Goal: Task Accomplishment & Management: Complete application form

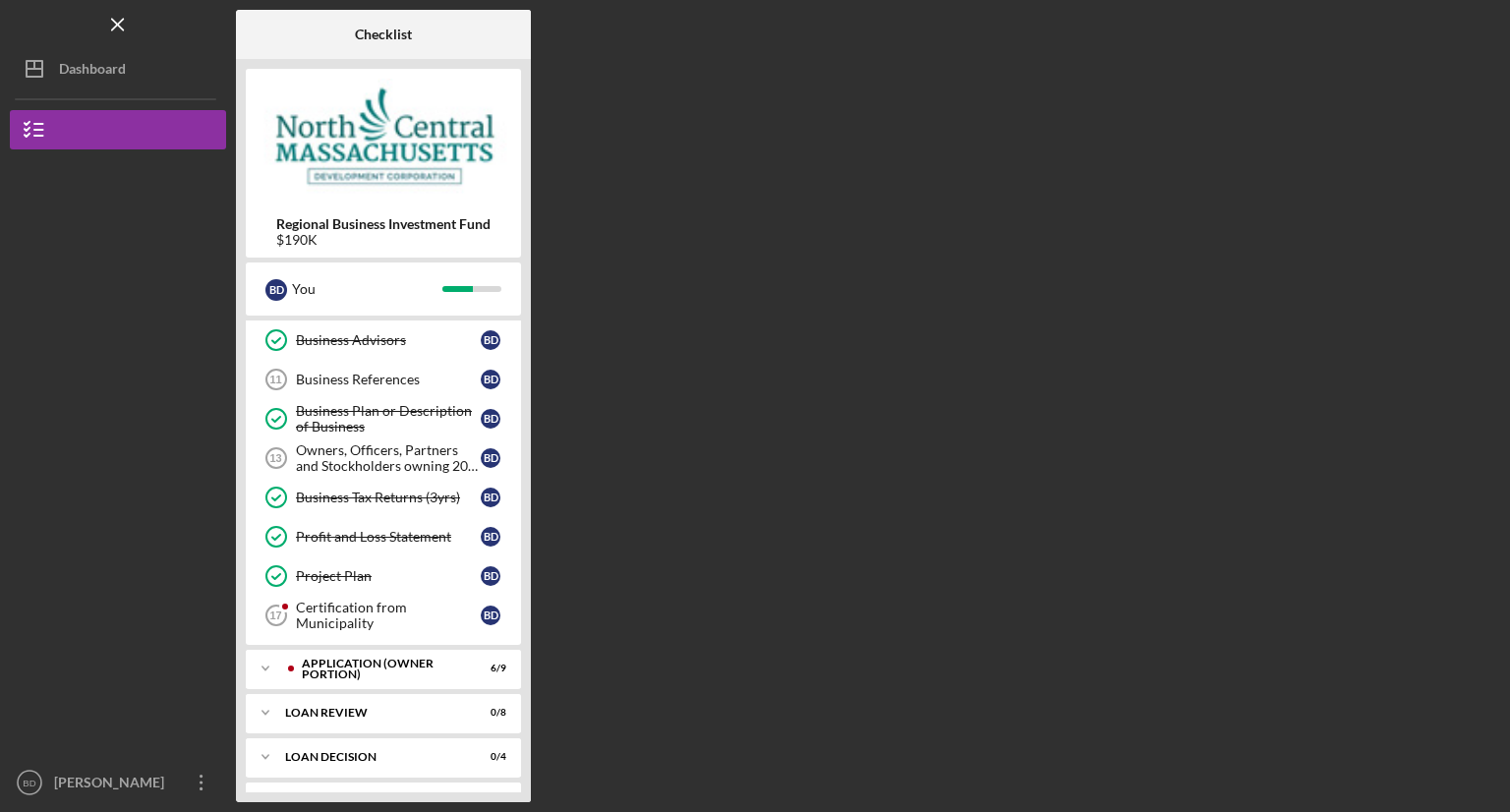
scroll to position [320, 0]
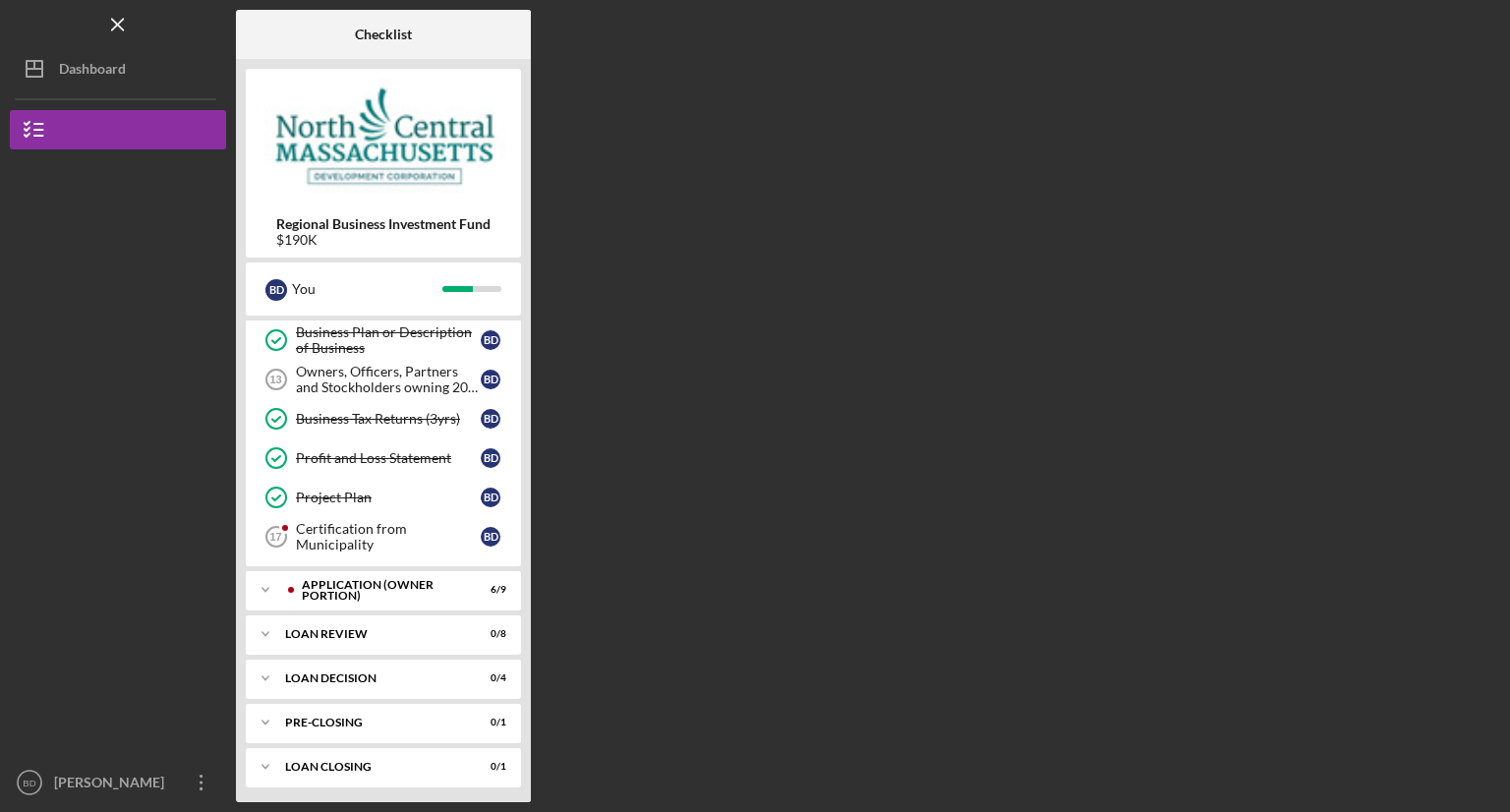
click at [350, 581] on div "APPLICATION (OWNER PORTION)" at bounding box center [379, 589] width 155 height 23
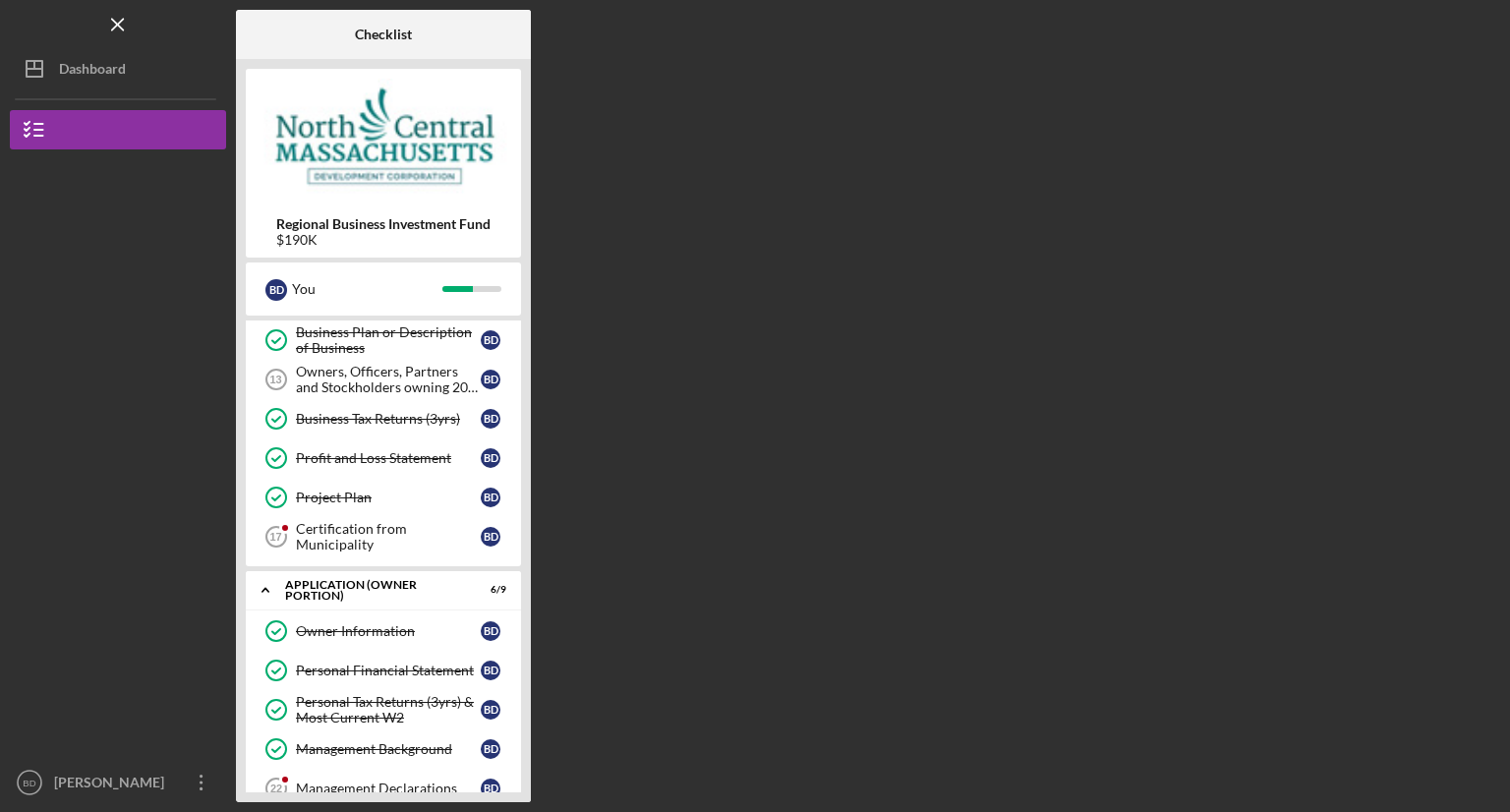
scroll to position [680, 0]
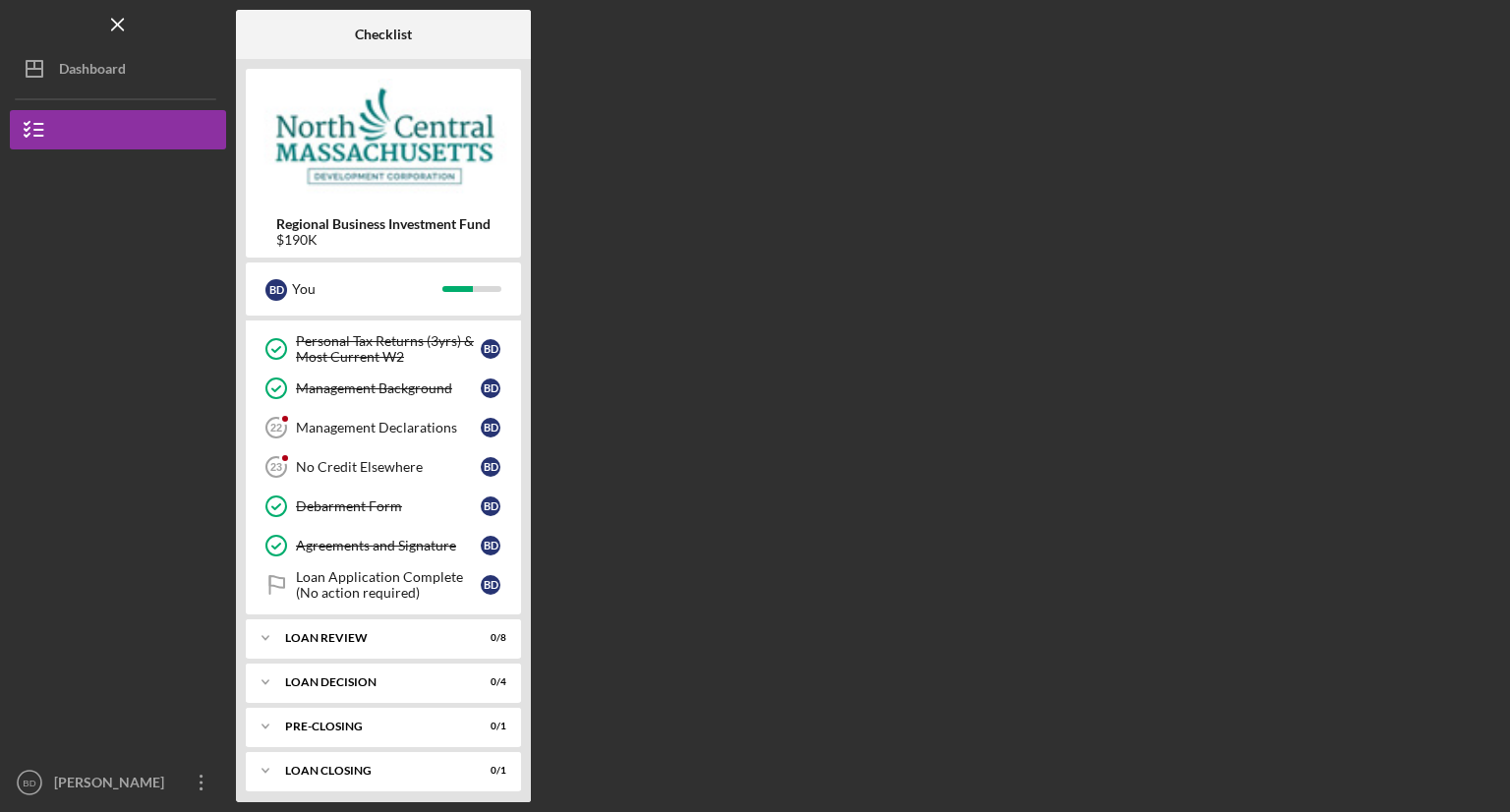
click at [343, 618] on div "Icon/Expander LOAN REVIEW 0 / 8" at bounding box center [383, 638] width 275 height 40
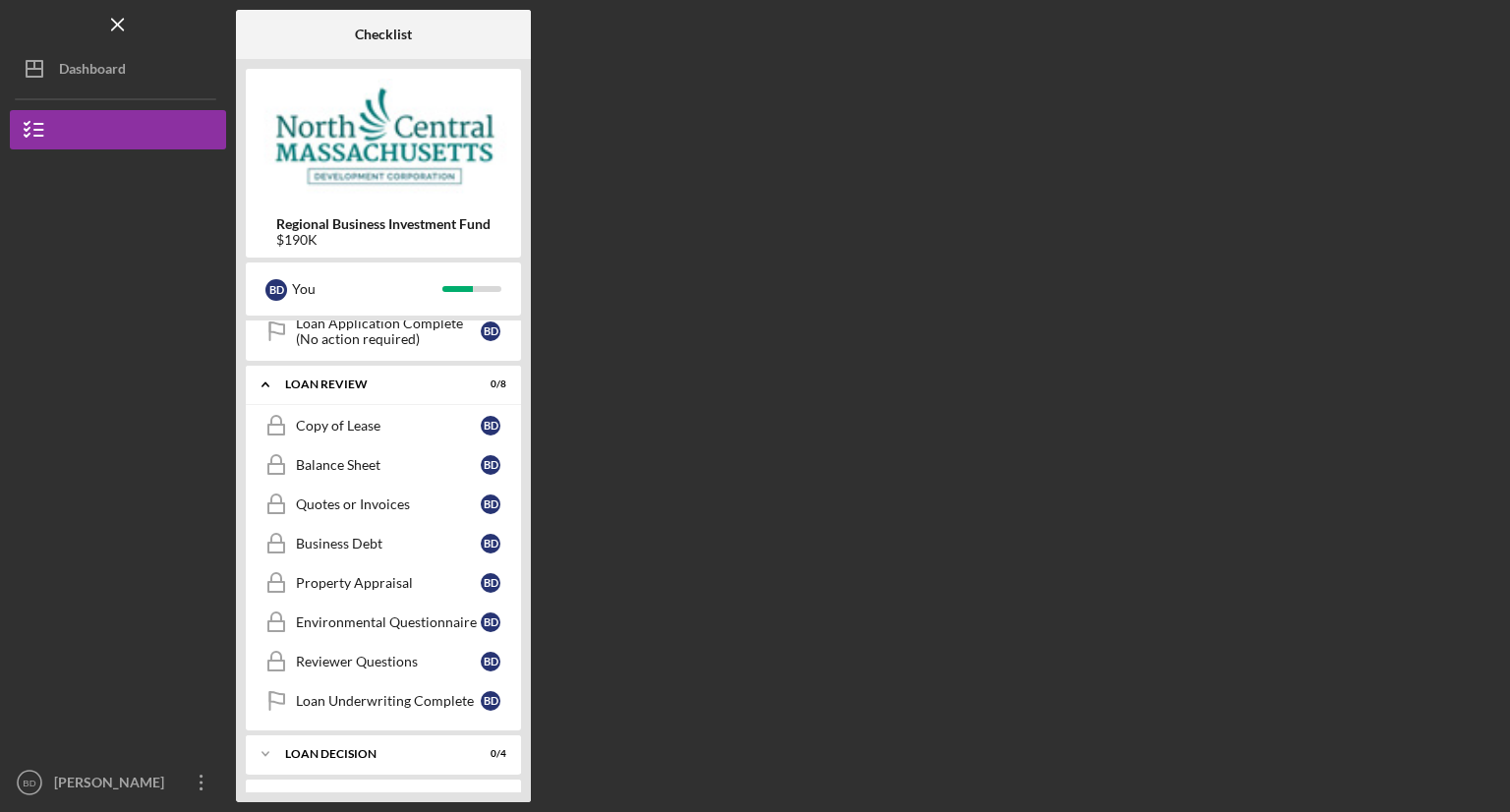
scroll to position [905, 0]
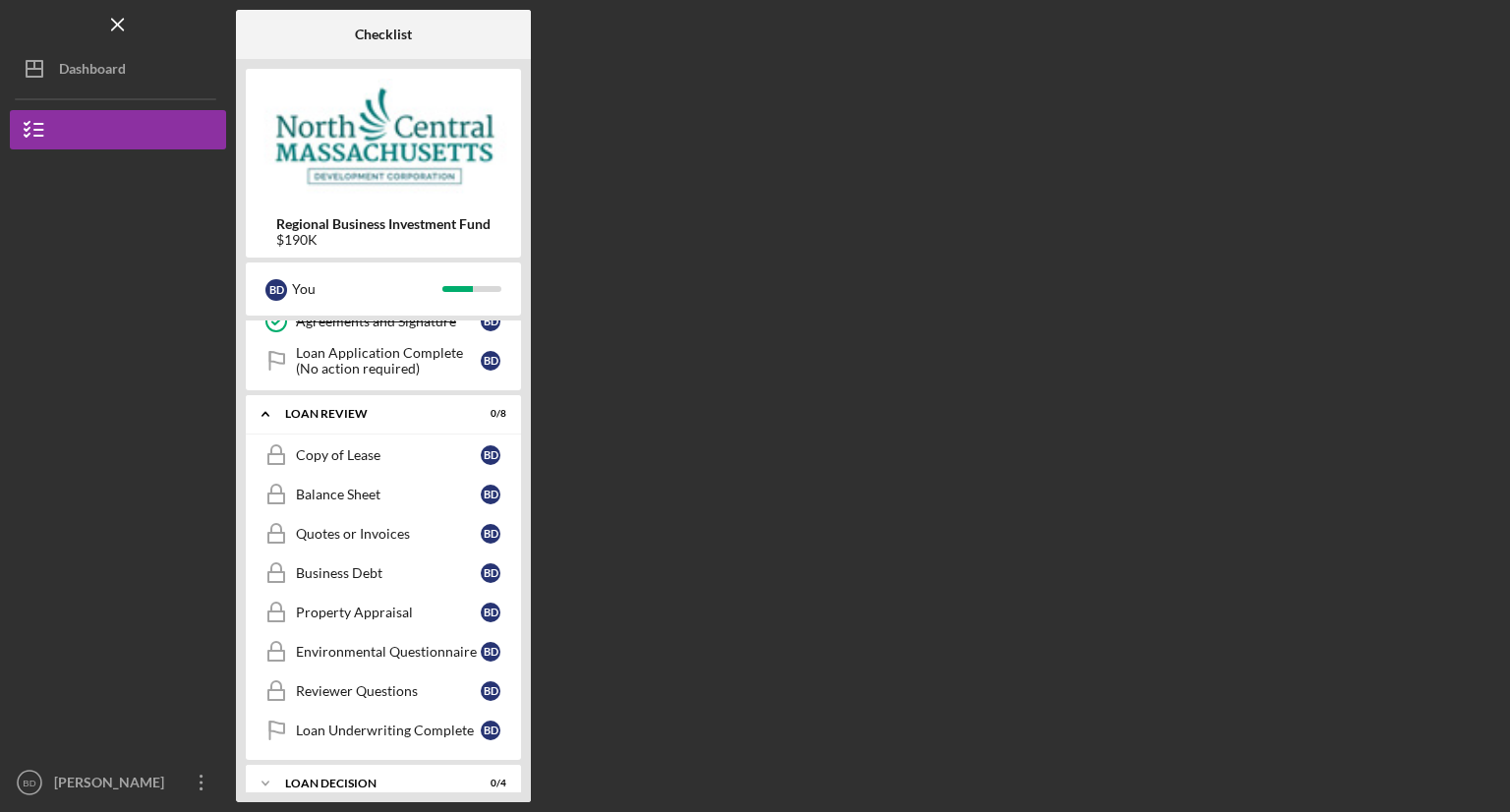
click at [323, 452] on div "Copy of Lease" at bounding box center [388, 455] width 185 height 16
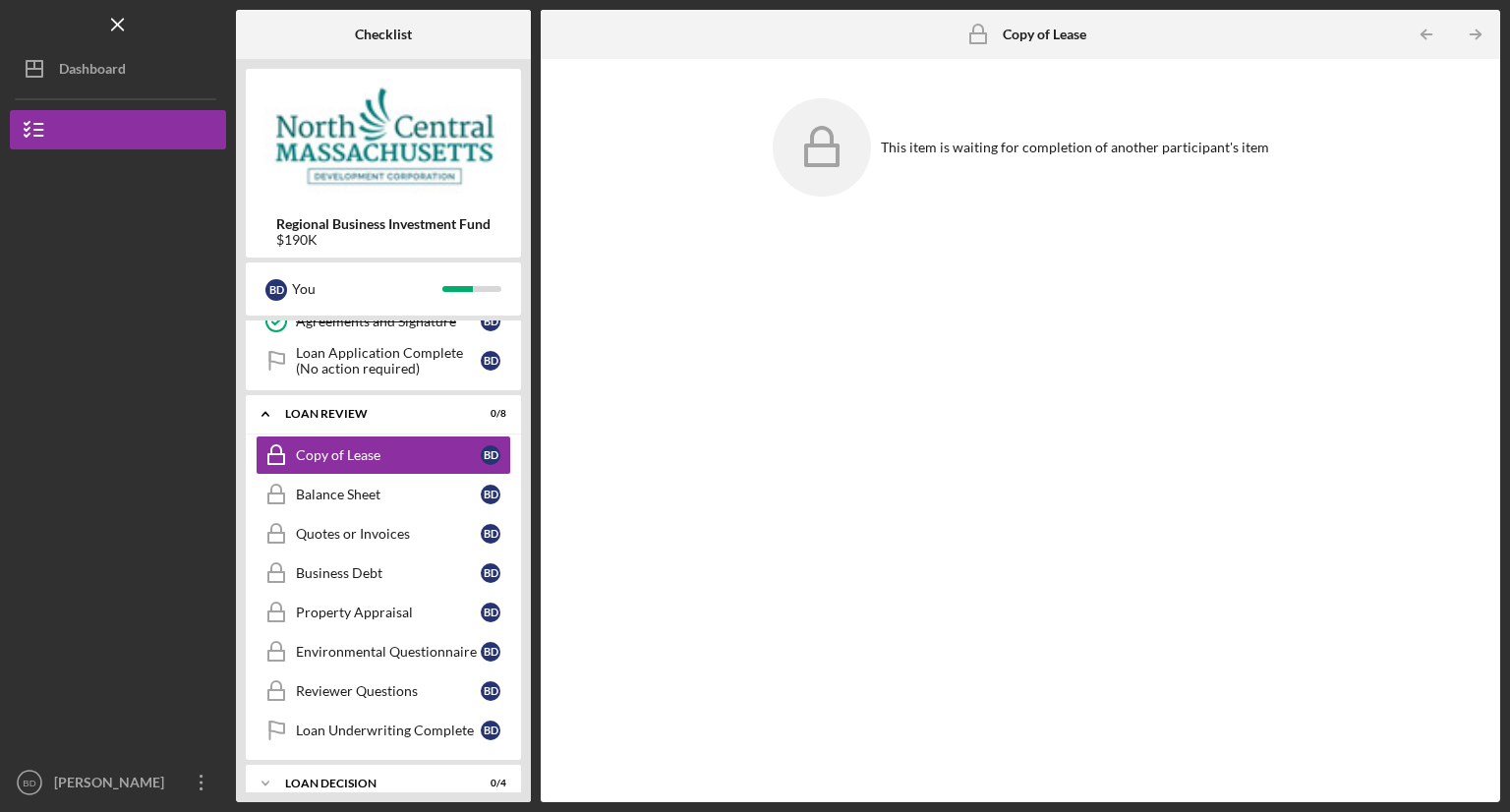
click at [366, 345] on div "Loan Application Complete (No action required)" at bounding box center [388, 361] width 185 height 32
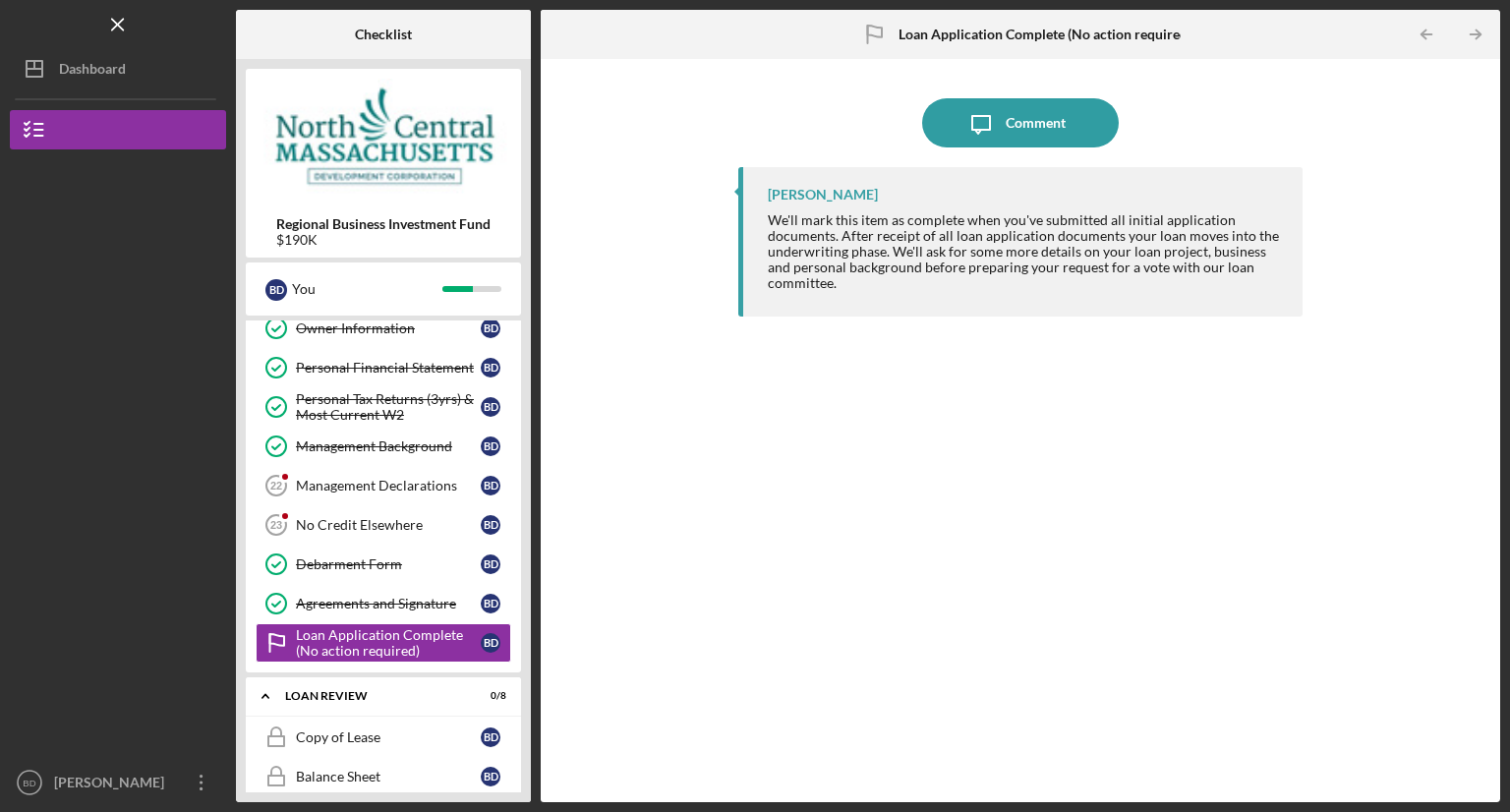
scroll to position [610, 0]
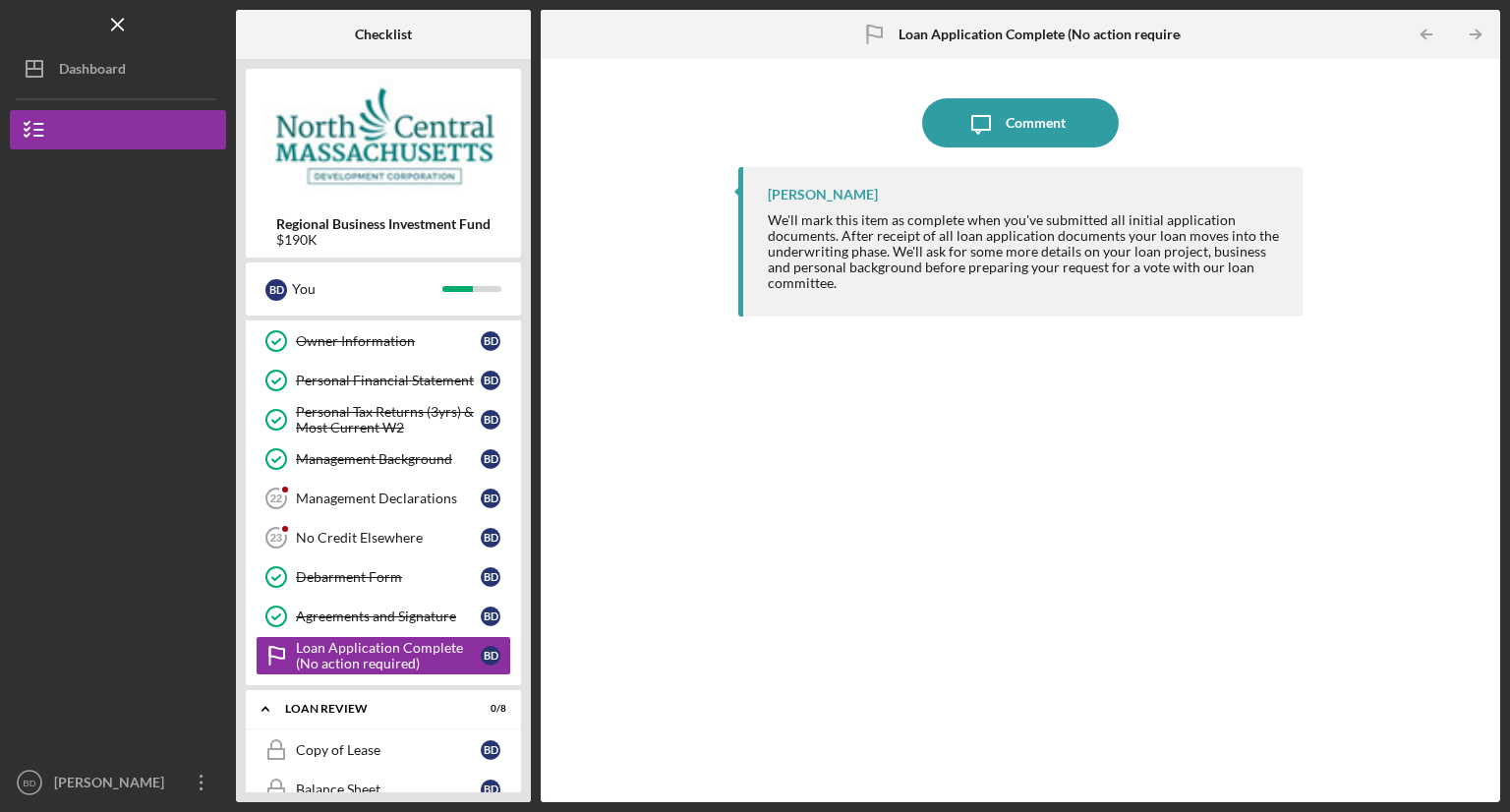
click at [359, 491] on div "Management Declarations" at bounding box center [388, 498] width 185 height 16
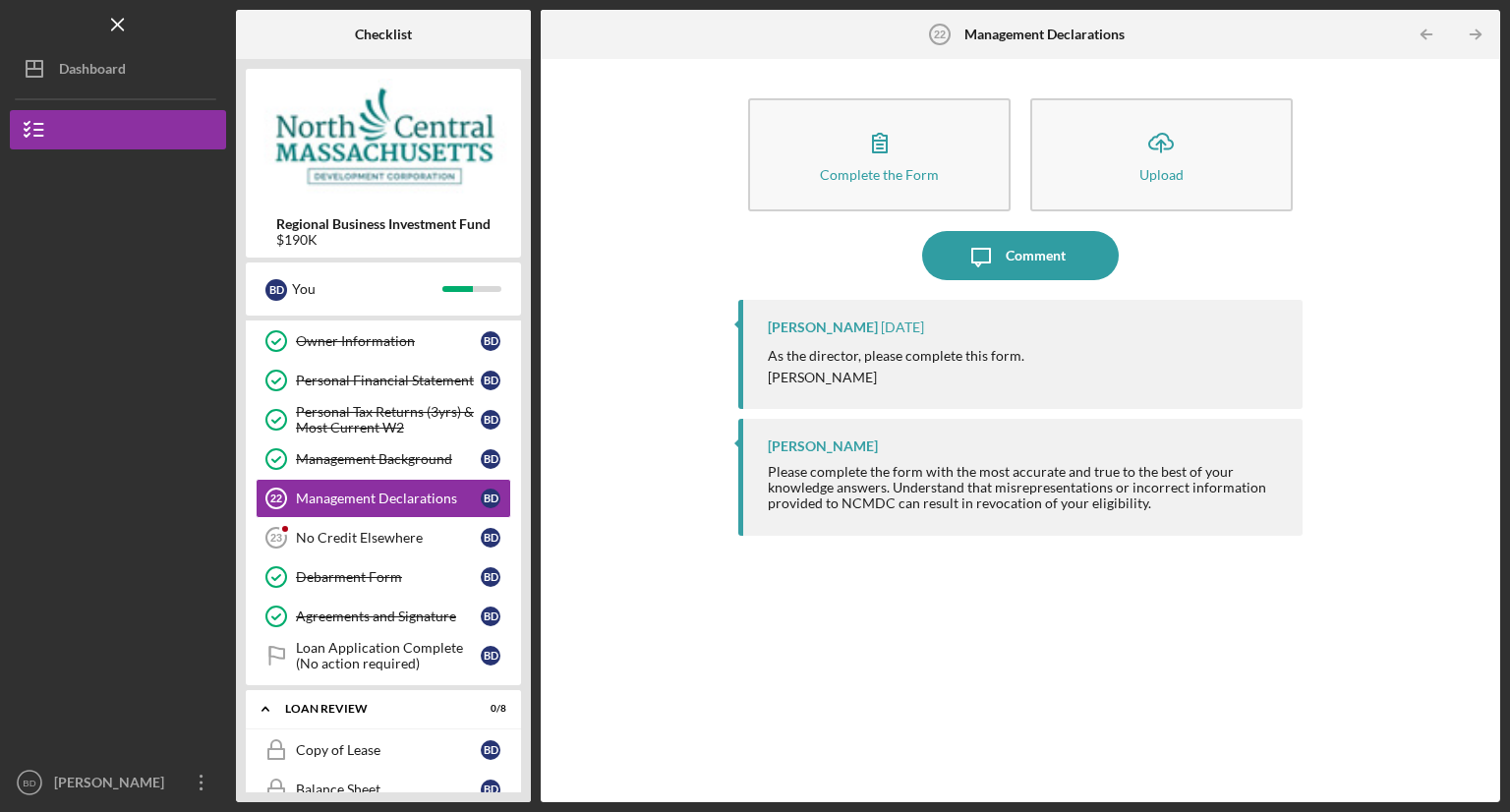
click at [861, 146] on icon "button" at bounding box center [880, 142] width 49 height 49
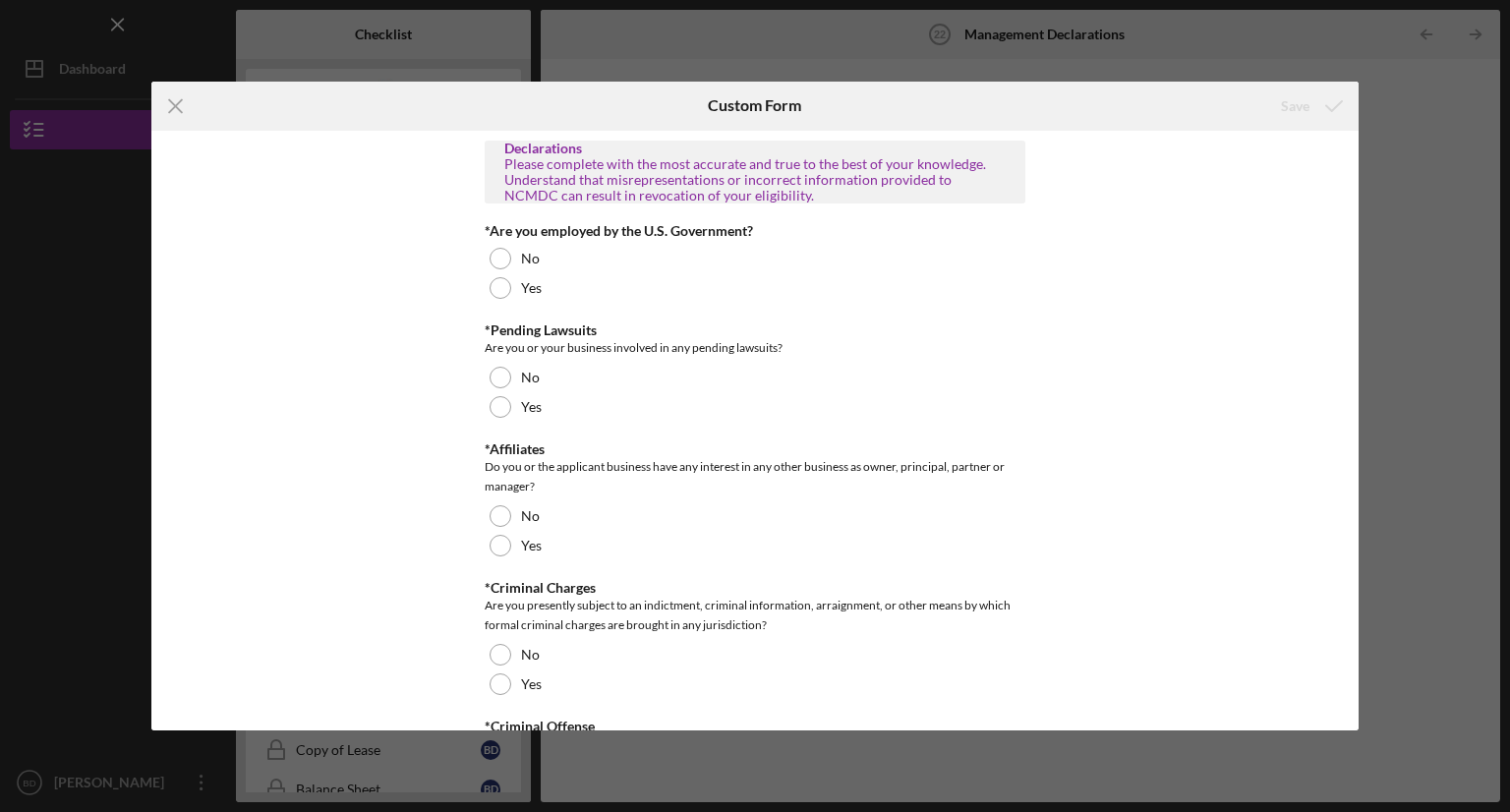
click at [501, 291] on div at bounding box center [501, 288] width 22 height 22
click at [500, 378] on div at bounding box center [501, 378] width 22 height 22
click at [503, 512] on div at bounding box center [501, 516] width 22 height 22
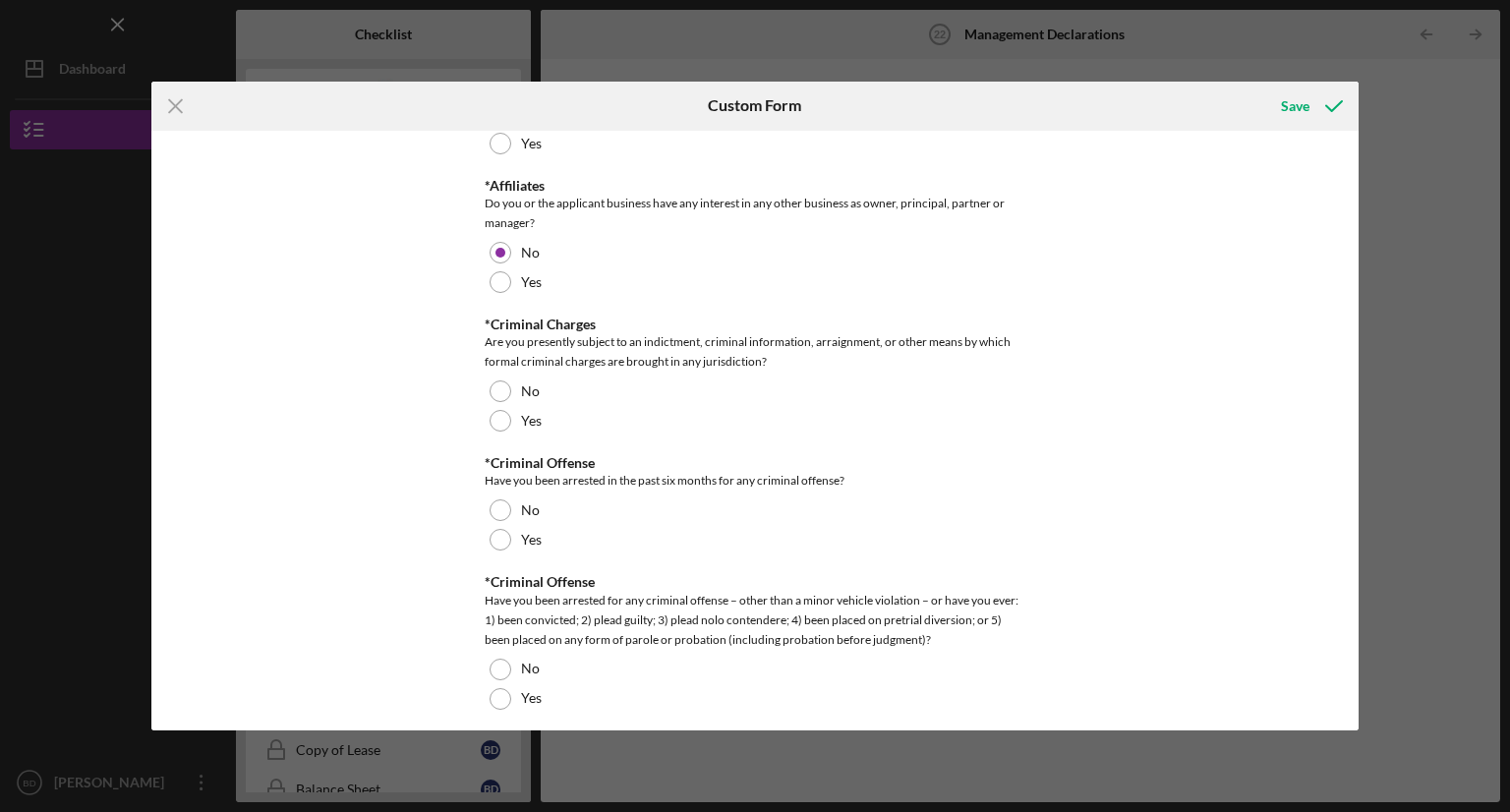
scroll to position [295, 0]
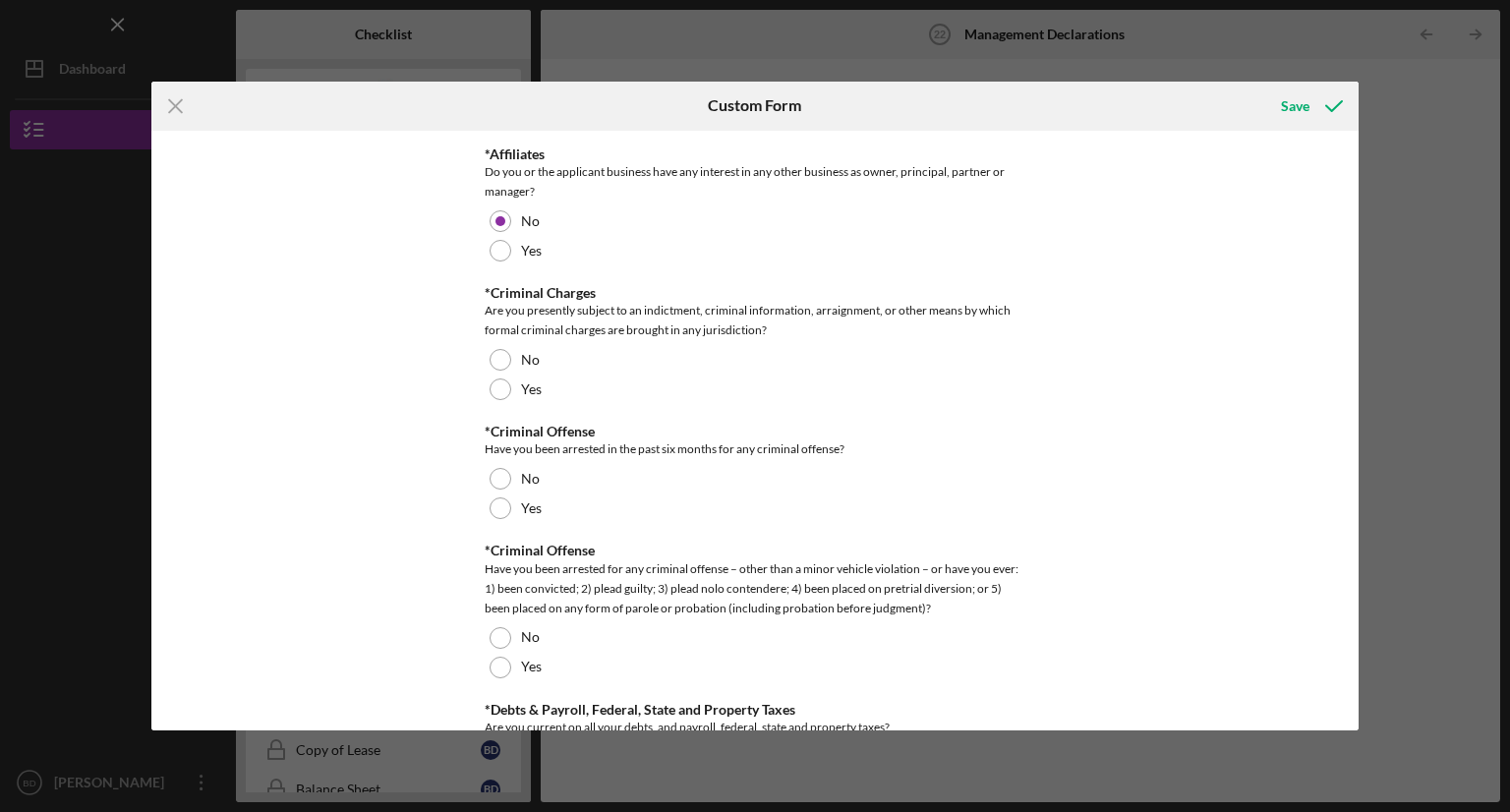
click at [500, 362] on div at bounding box center [501, 360] width 22 height 22
click at [498, 481] on div at bounding box center [501, 479] width 22 height 22
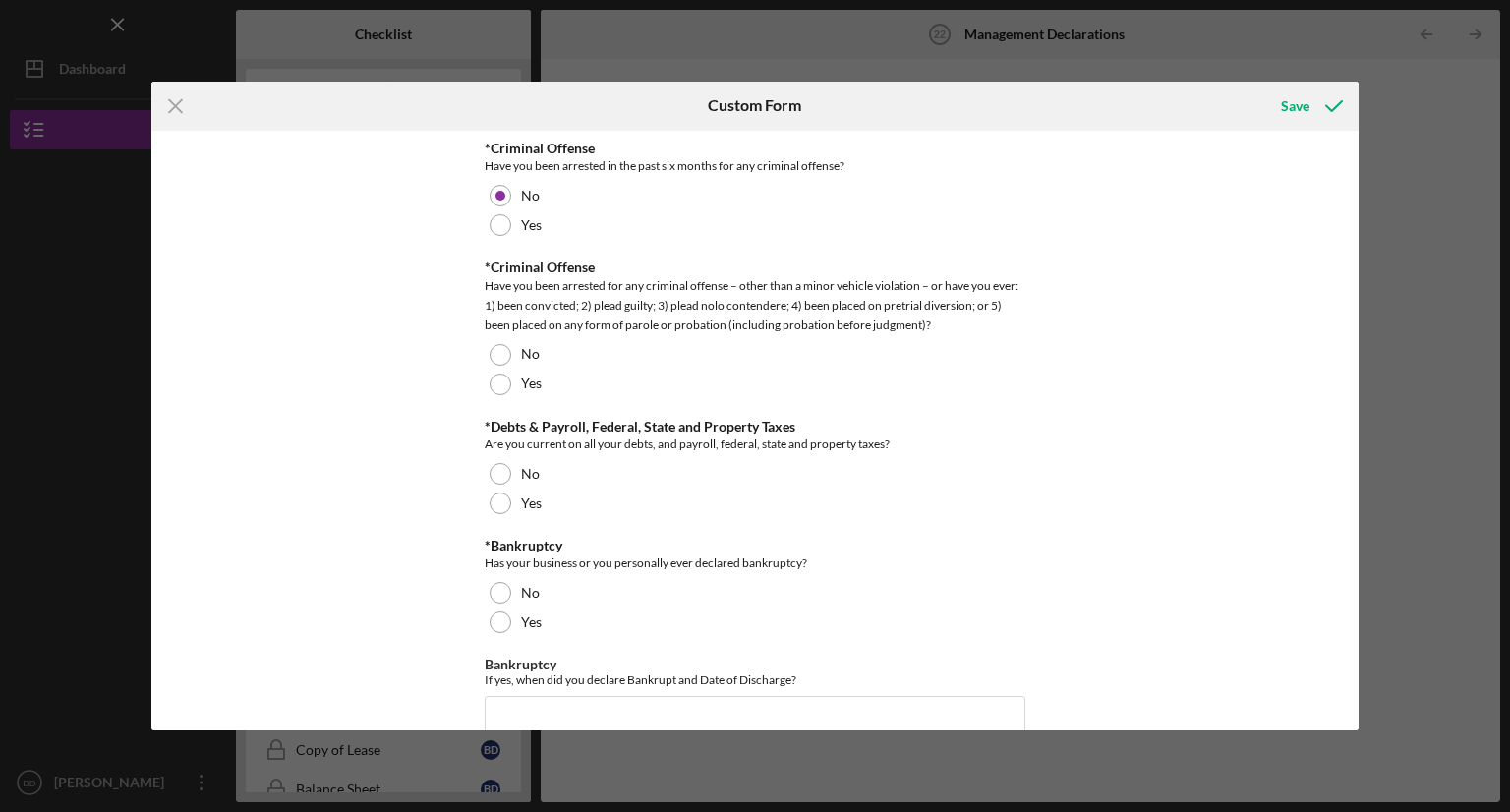
scroll to position [589, 0]
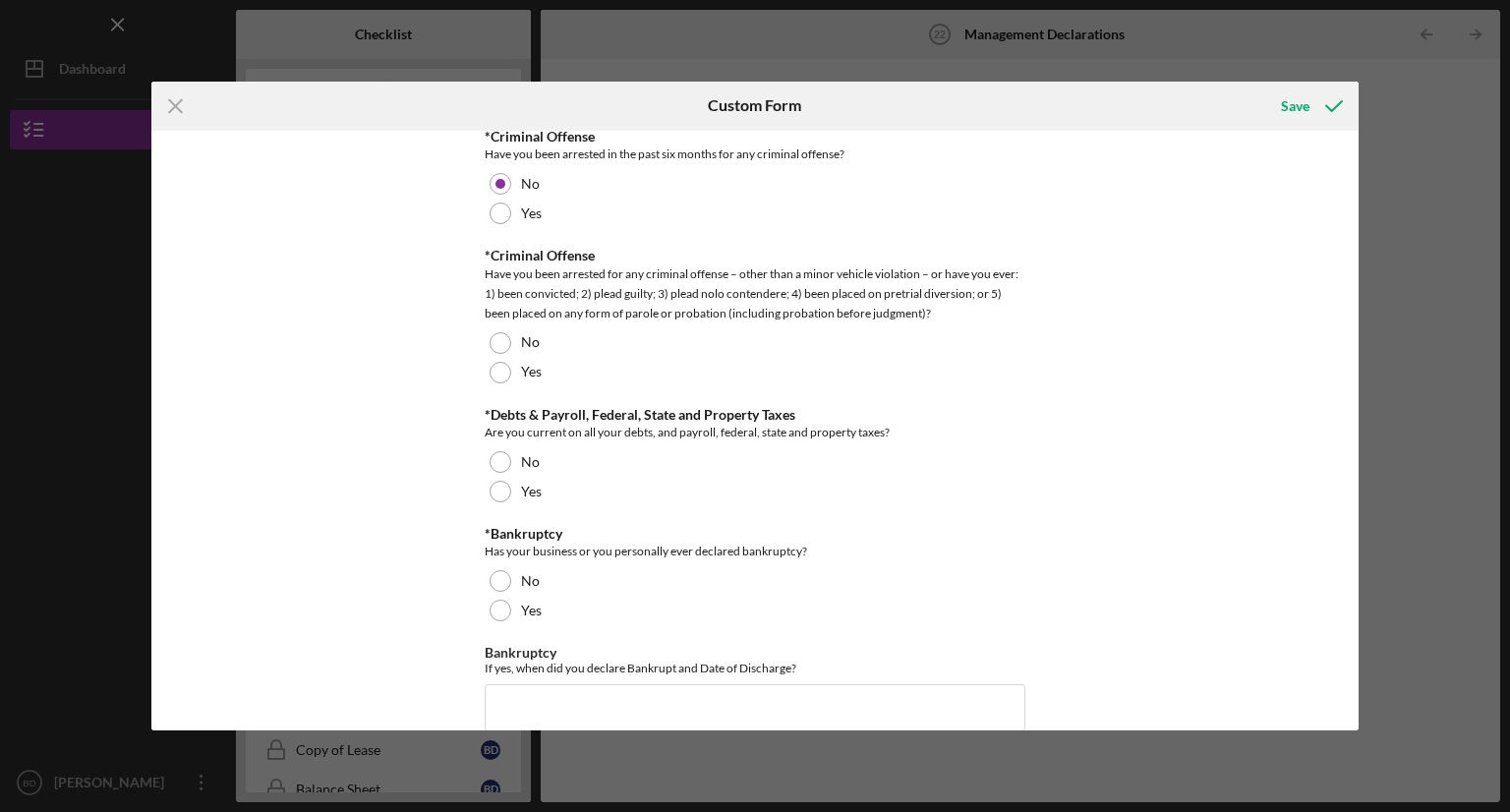
click at [502, 333] on div at bounding box center [501, 343] width 22 height 22
click at [501, 483] on div at bounding box center [501, 492] width 22 height 22
click at [499, 577] on div at bounding box center [501, 581] width 22 height 22
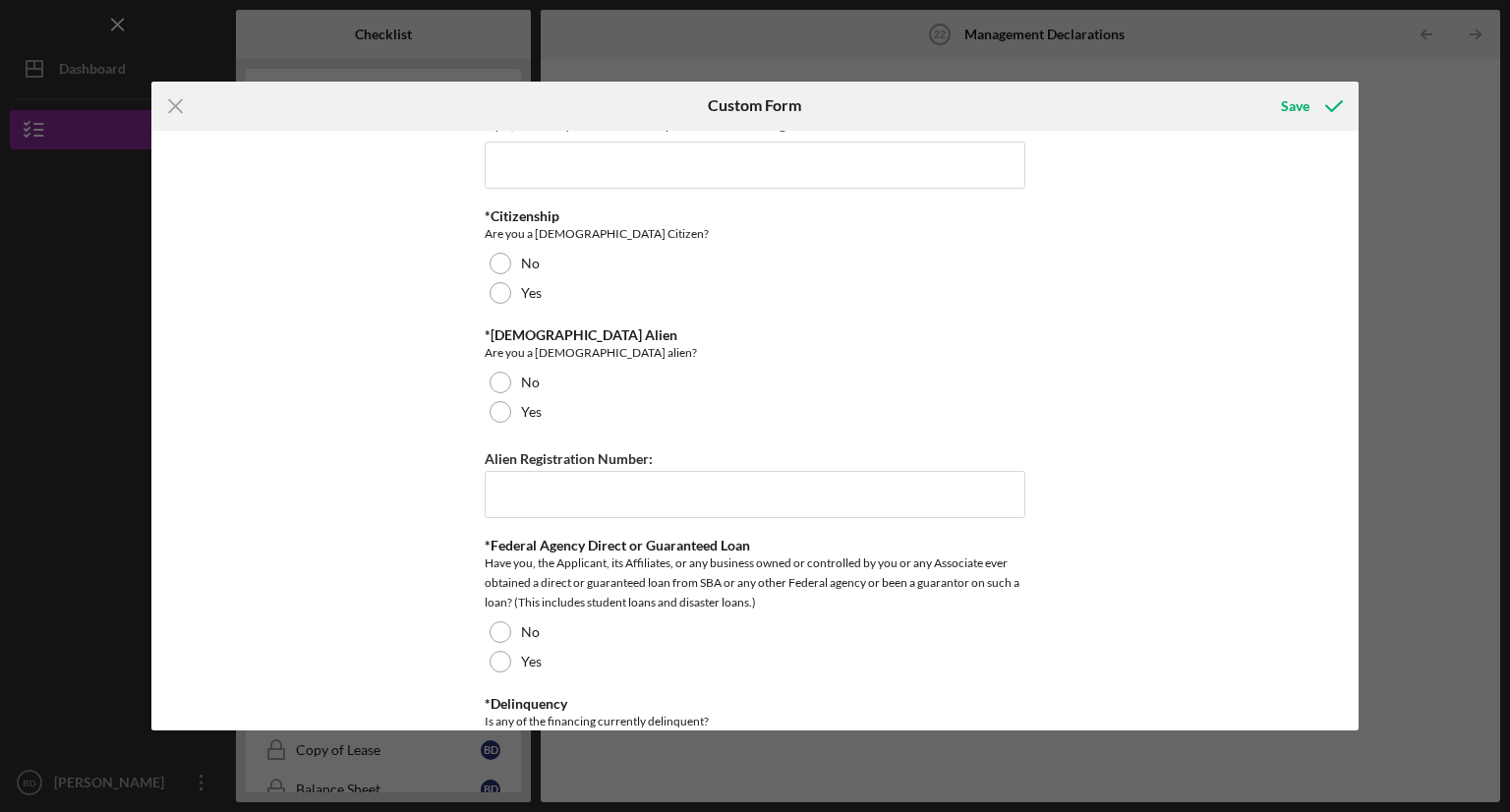
scroll to position [1179, 0]
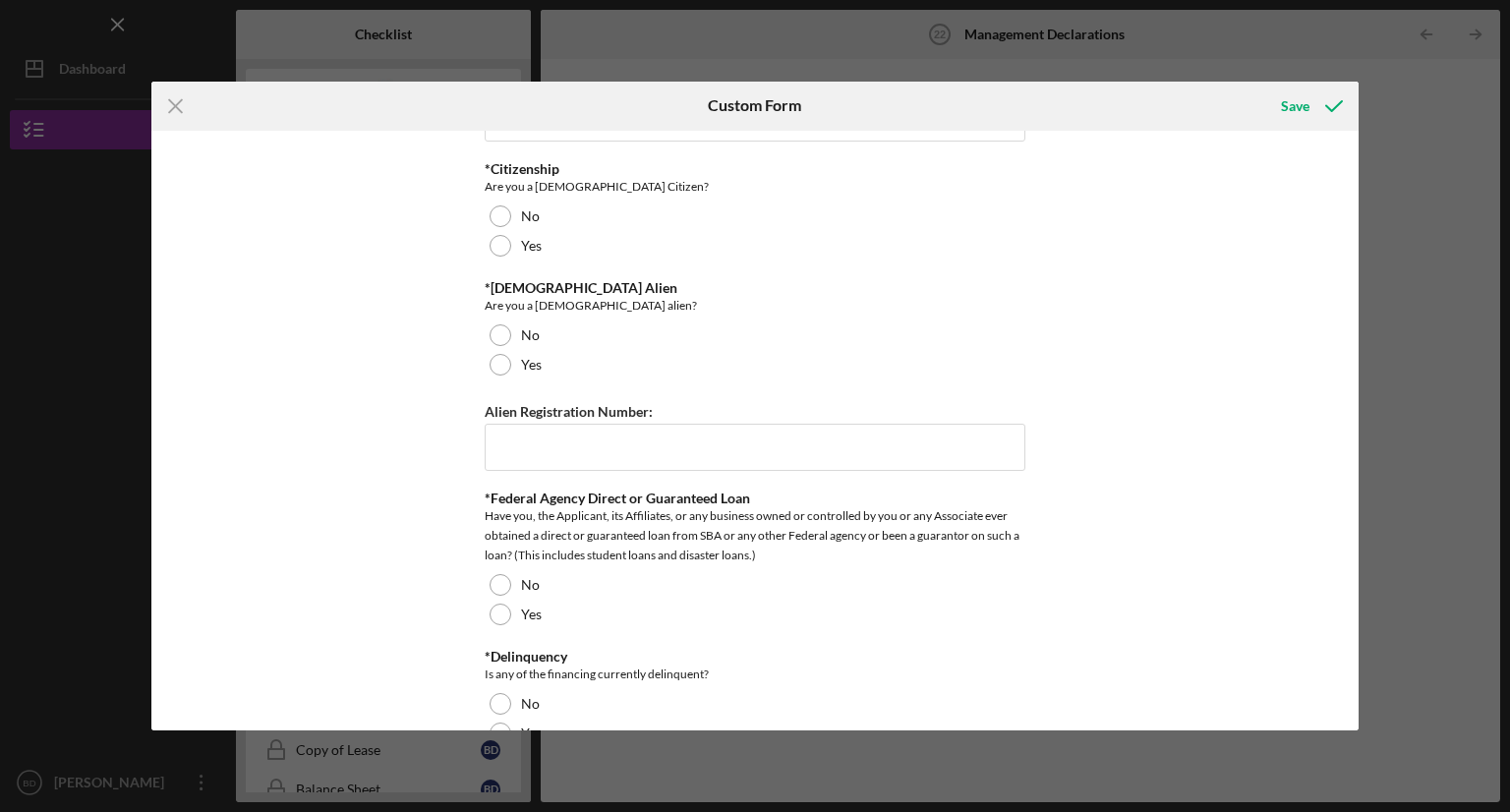
click at [493, 257] on div "Yes" at bounding box center [755, 245] width 540 height 30
click at [495, 330] on div at bounding box center [501, 335] width 22 height 22
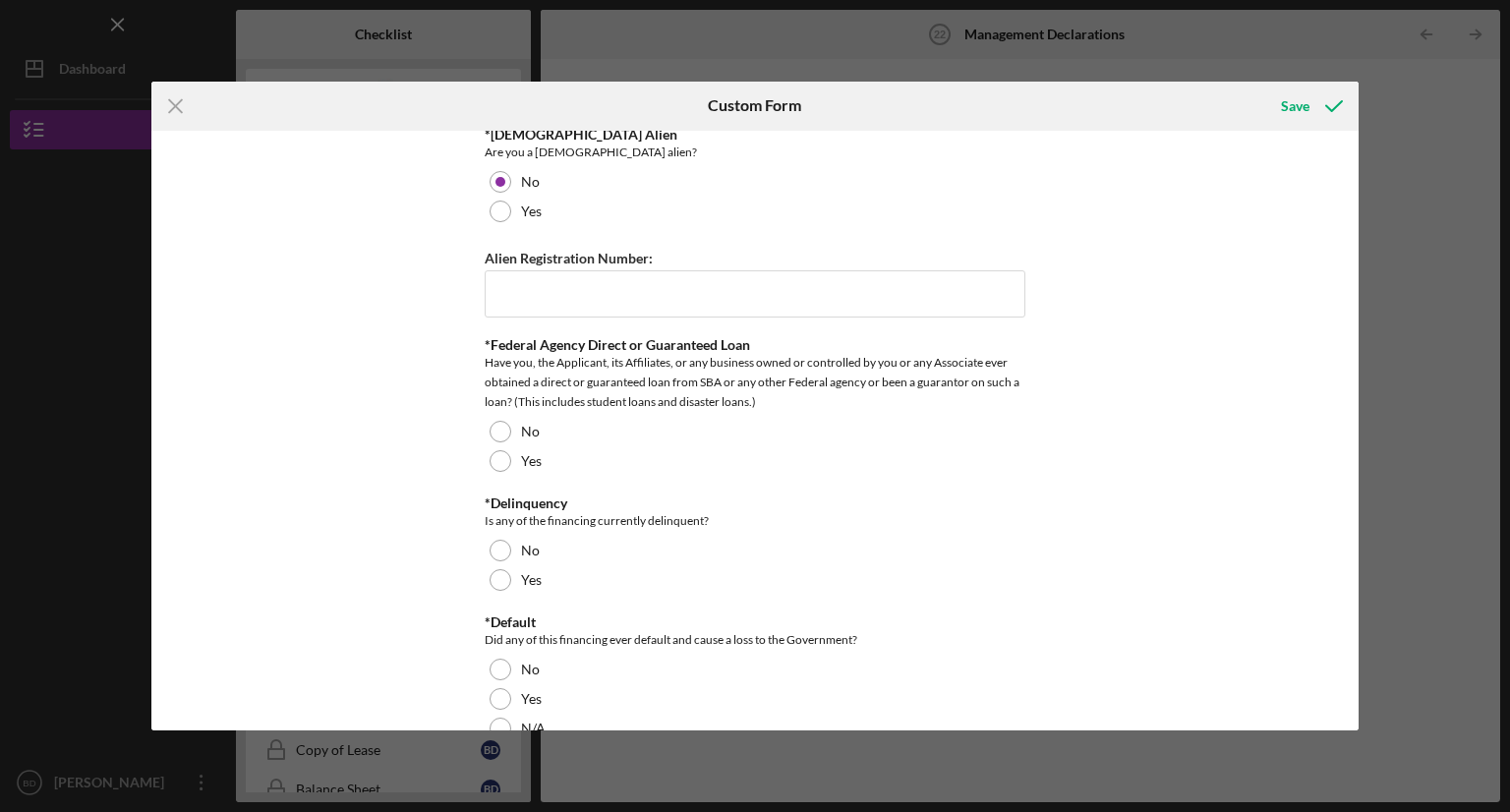
scroll to position [1374, 0]
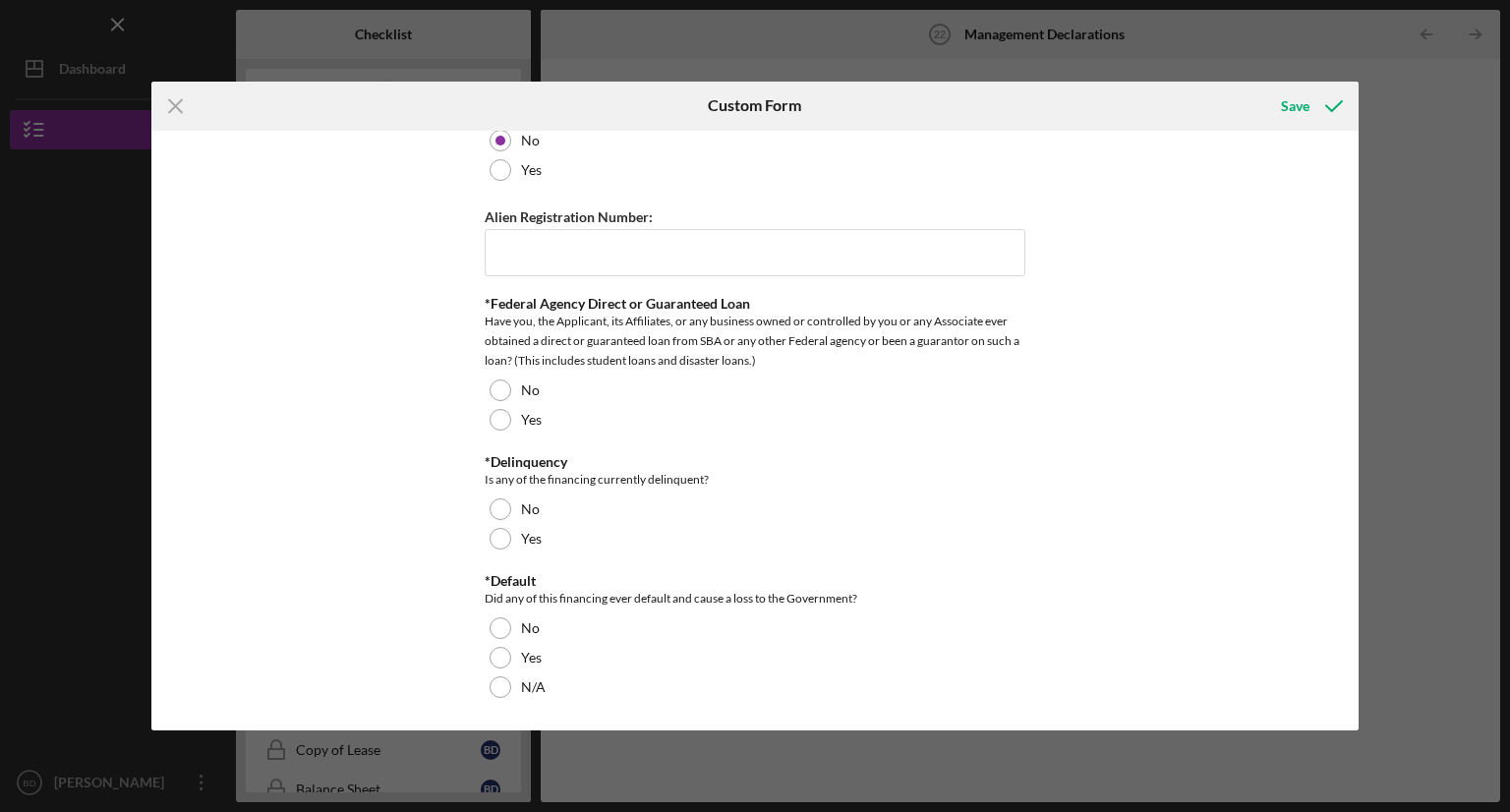
click at [488, 425] on div "Yes" at bounding box center [755, 419] width 540 height 30
click at [494, 509] on div at bounding box center [501, 509] width 22 height 22
click at [485, 631] on div "No" at bounding box center [755, 628] width 540 height 30
click at [1281, 100] on div "Save" at bounding box center [1294, 106] width 29 height 40
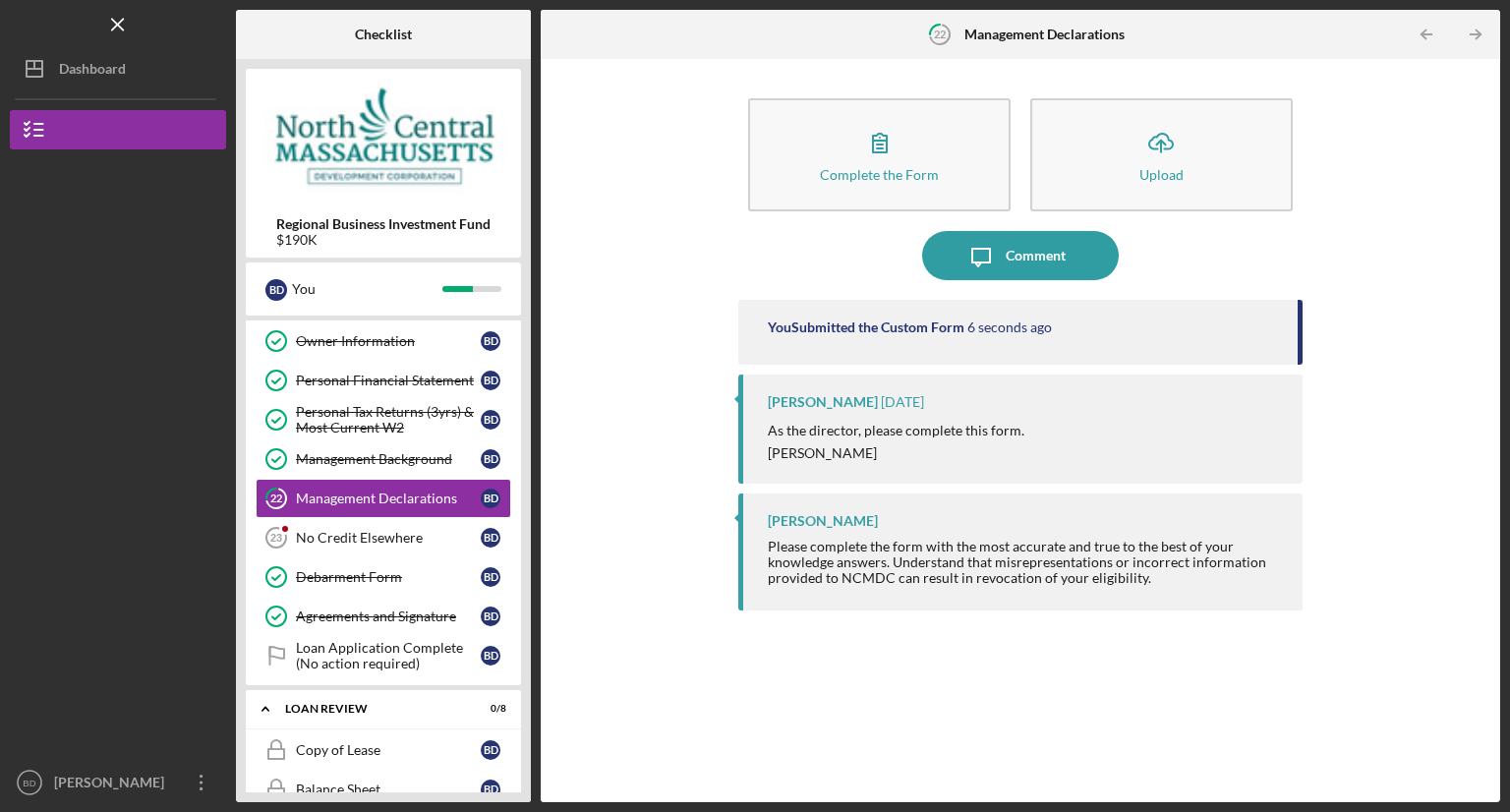
click at [330, 529] on div "No Credit Elsewhere" at bounding box center [388, 537] width 185 height 16
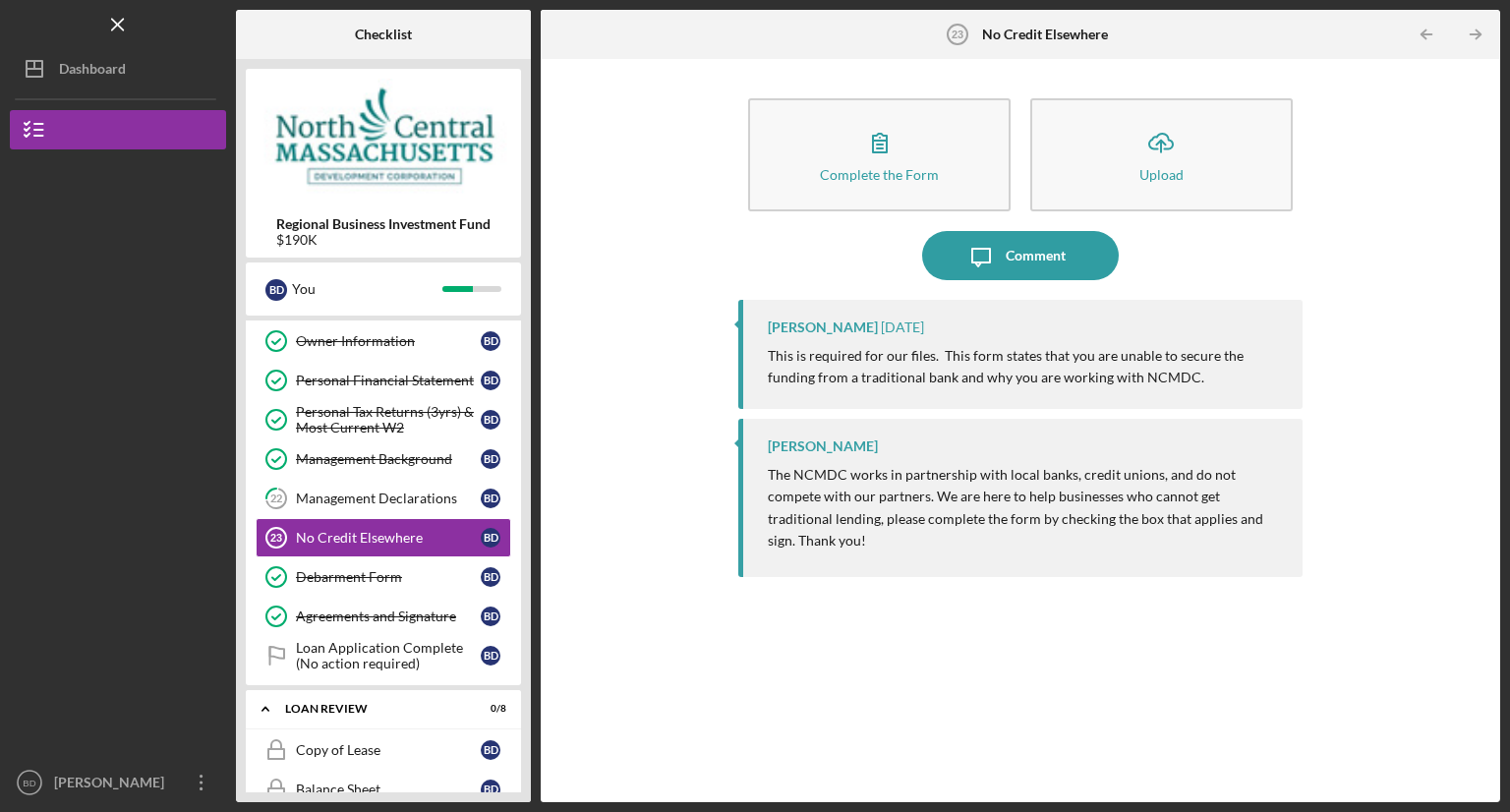
click at [867, 186] on button "Complete the Form Form" at bounding box center [879, 154] width 262 height 113
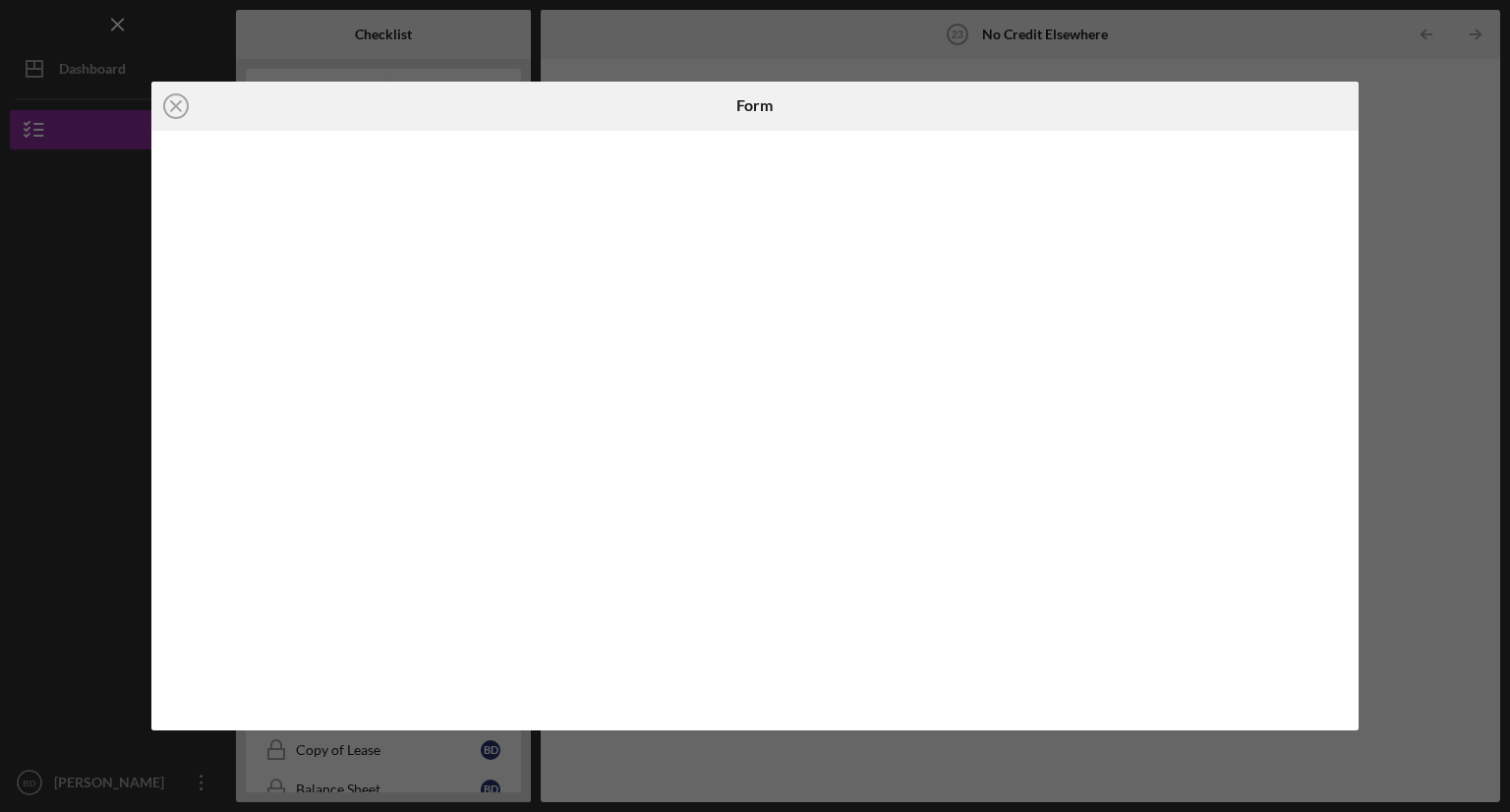
click at [181, 111] on icon "Icon/Close" at bounding box center [176, 106] width 49 height 49
